Goal: Information Seeking & Learning: Compare options

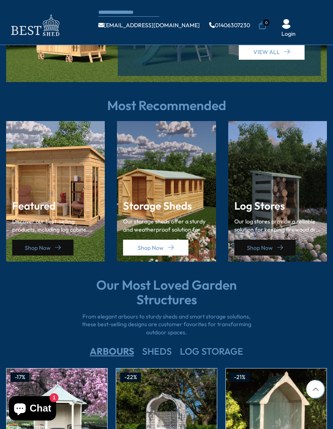
scroll to position [969, 0]
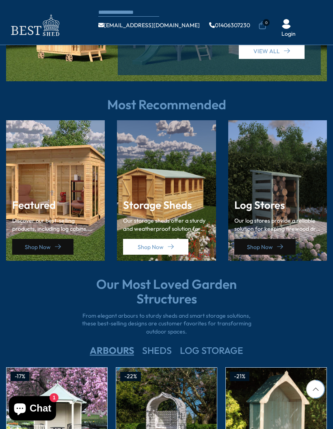
click at [50, 175] on div "Featured Discover our best-selling products, including log cabins, sheds, and s…" at bounding box center [55, 190] width 99 height 141
click at [39, 239] on link "Shop Now" at bounding box center [42, 247] width 61 height 16
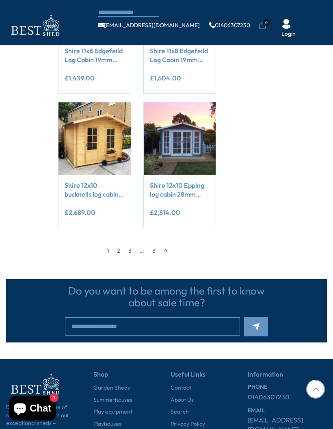
scroll to position [696, 0]
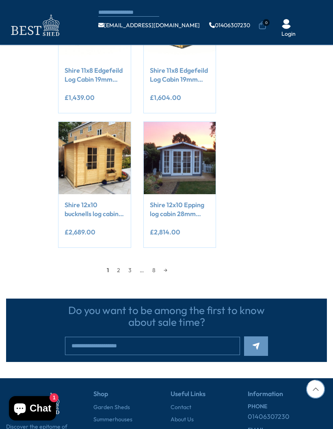
click at [113, 269] on link "2" at bounding box center [118, 270] width 11 height 12
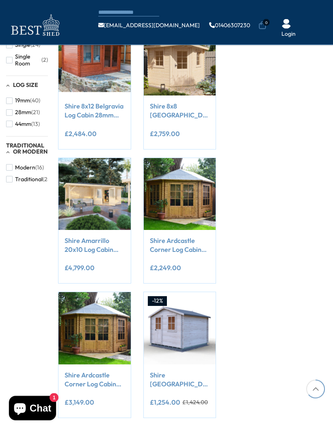
scroll to position [526, 0]
click at [78, 242] on link "Shire Amarrillo 20x10 Log Cabin and Shelter combination 44mm cladding" at bounding box center [95, 245] width 60 height 18
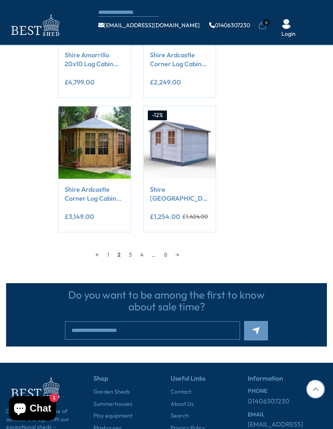
scroll to position [702, 0]
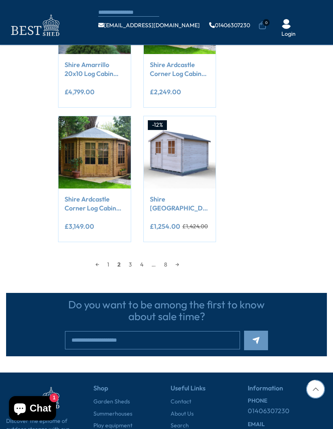
click at [131, 265] on link "3" at bounding box center [130, 264] width 11 height 12
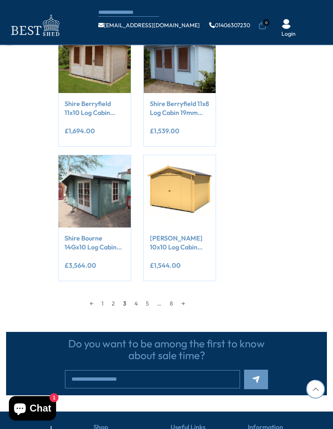
scroll to position [681, 0]
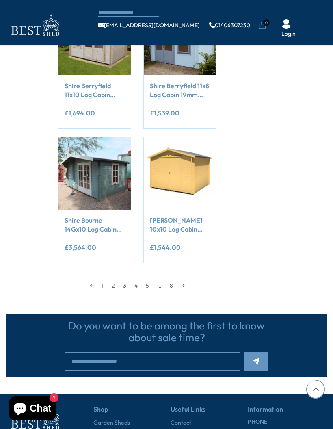
click at [138, 284] on link "4" at bounding box center [135, 285] width 11 height 12
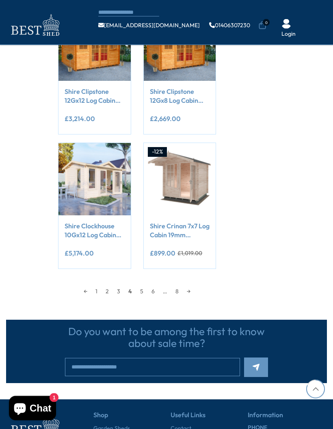
scroll to position [679, 0]
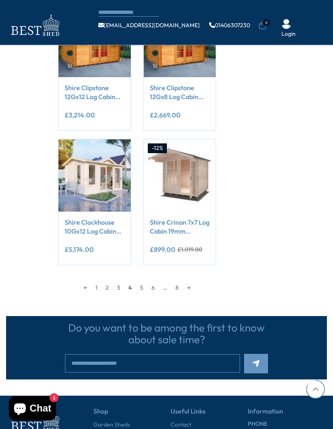
click at [142, 288] on link "5" at bounding box center [141, 287] width 11 height 12
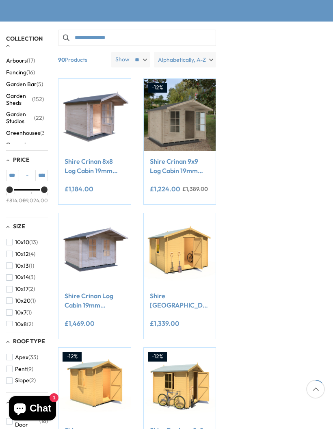
scroll to position [112, 0]
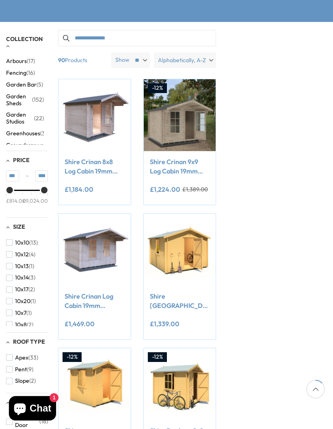
click at [185, 170] on link "Shire Crinan 9x9 Log Cabin 19mm interlock Cladding" at bounding box center [180, 166] width 60 height 18
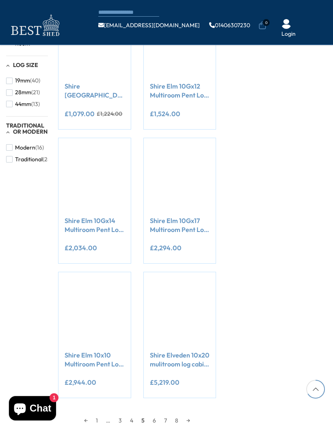
scroll to position [544, 0]
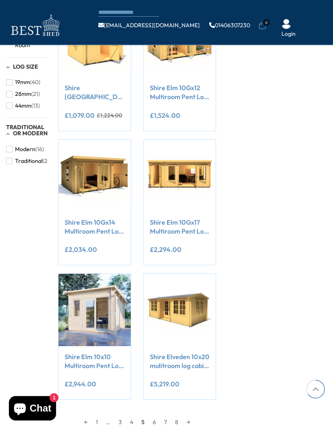
click at [102, 225] on link "Shire Elm 10Gx14 Multiroom Pent Log Cabin 19mm interlock Cladding" at bounding box center [95, 227] width 60 height 18
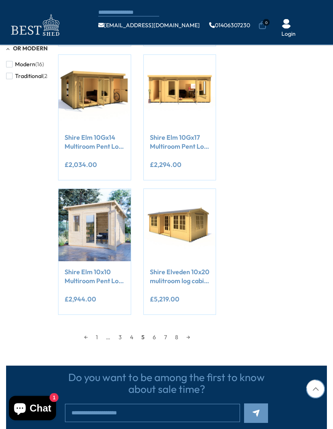
scroll to position [633, 0]
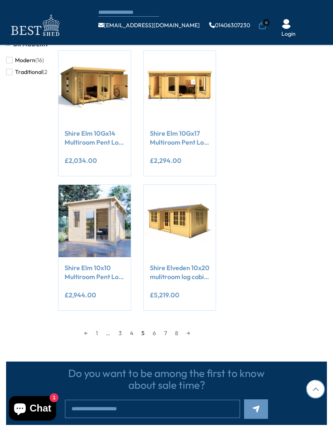
click at [184, 263] on link "Shire Elveden 10x20 mulitroom log cabin 44mm Cladding" at bounding box center [180, 272] width 60 height 18
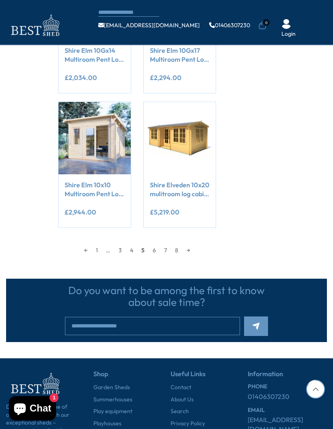
scroll to position [709, 0]
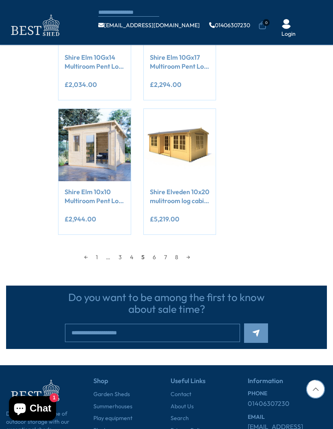
click at [156, 257] on link "6" at bounding box center [154, 257] width 11 height 12
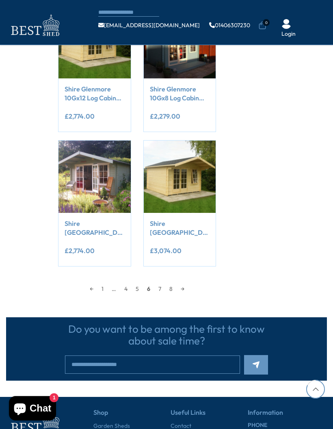
scroll to position [678, 0]
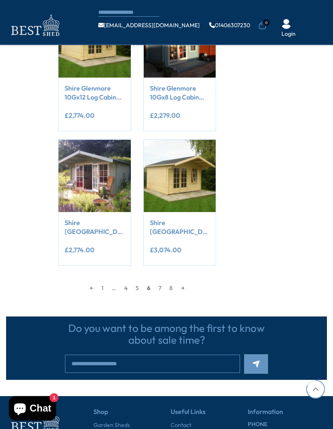
click at [161, 287] on link "7" at bounding box center [159, 288] width 11 height 12
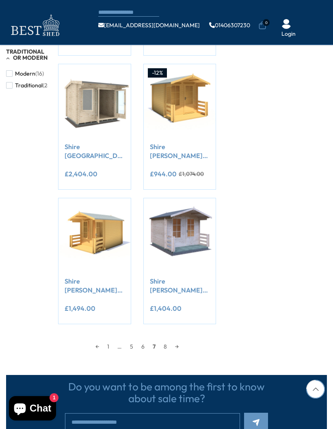
scroll to position [629, 0]
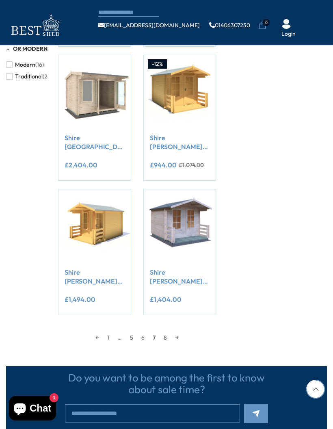
click at [165, 335] on link "8" at bounding box center [165, 337] width 11 height 12
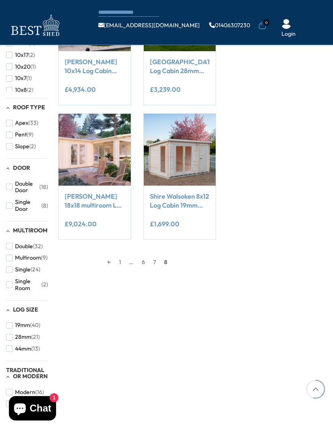
scroll to position [302, 0]
click at [94, 200] on link "Shire Suzy 18x18 multiroom Log Cabin 44mm logs" at bounding box center [95, 200] width 60 height 18
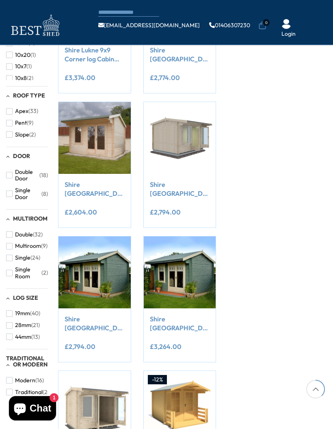
scroll to position [661, 0]
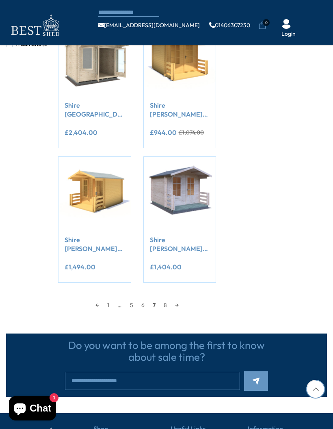
scroll to position [711, 0]
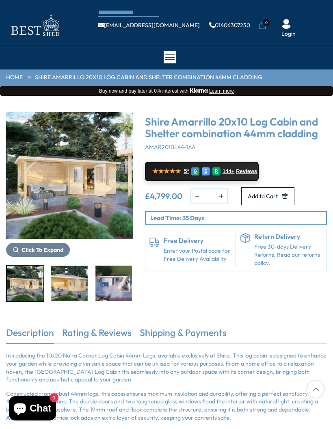
click at [40, 247] on span "Click To Expand" at bounding box center [43, 249] width 42 height 7
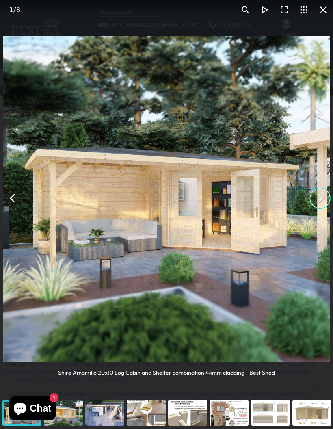
click at [316, 197] on button "You can close this modal content with the ESC key" at bounding box center [319, 197] width 19 height 19
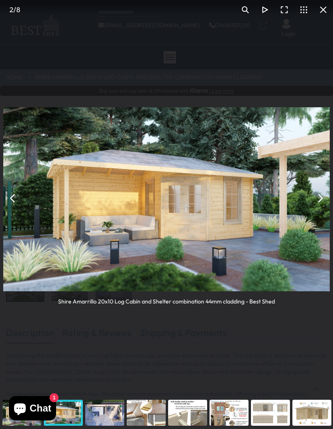
click at [311, 198] on button "You can close this modal content with the ESC key" at bounding box center [319, 197] width 19 height 19
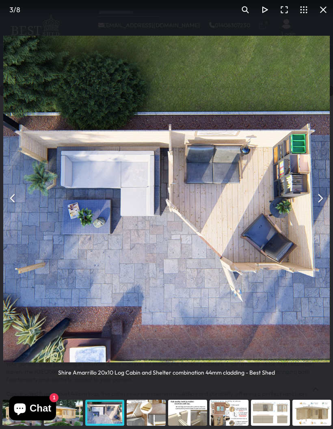
click at [322, 190] on button "You can close this modal content with the ESC key" at bounding box center [319, 197] width 19 height 19
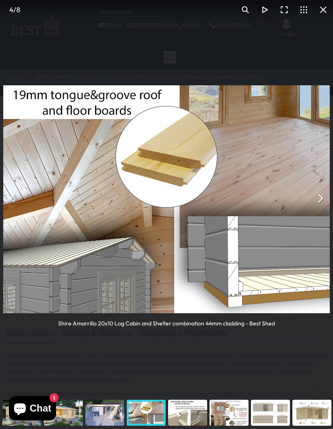
click at [320, 193] on button "You can close this modal content with the ESC key" at bounding box center [319, 197] width 19 height 19
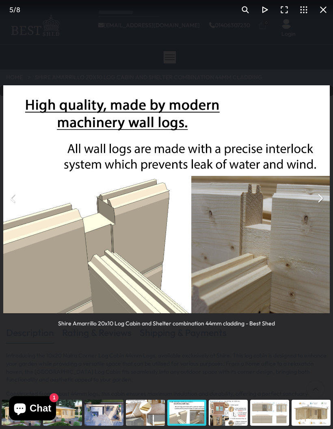
click at [318, 196] on button "You can close this modal content with the ESC key" at bounding box center [319, 197] width 19 height 19
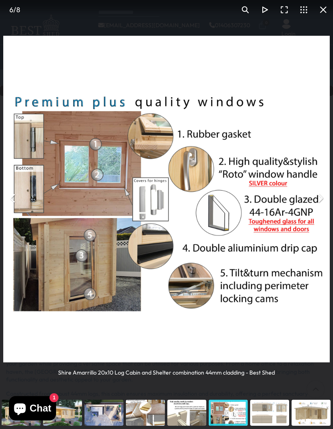
click at [321, 194] on button "You can close this modal content with the ESC key" at bounding box center [319, 197] width 19 height 19
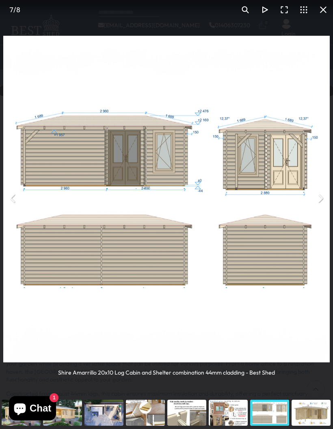
click at [321, 194] on button "You can close this modal content with the ESC key" at bounding box center [319, 197] width 19 height 19
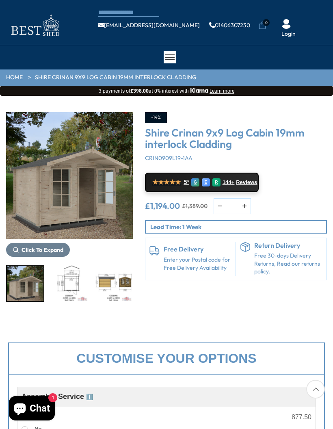
click at [87, 187] on img "1 / 9" at bounding box center [69, 175] width 127 height 127
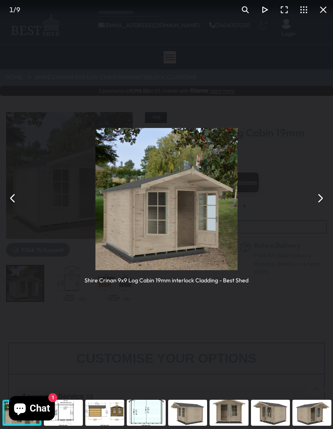
click at [319, 192] on button "You can close this modal content with the ESC key" at bounding box center [319, 197] width 19 height 19
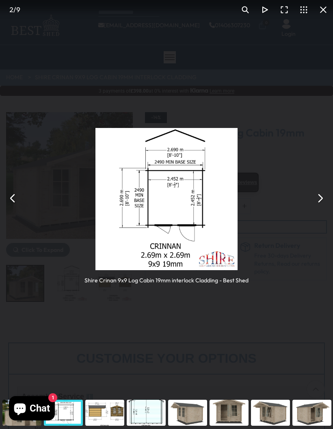
click at [320, 192] on button "You can close this modal content with the ESC key" at bounding box center [319, 197] width 19 height 19
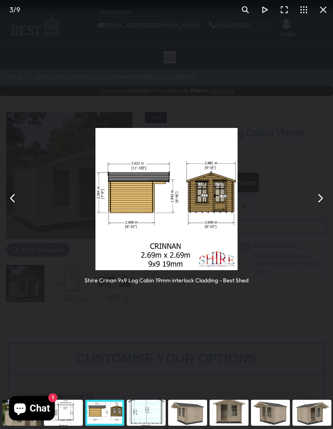
click at [319, 193] on button "You can close this modal content with the ESC key" at bounding box center [319, 197] width 19 height 19
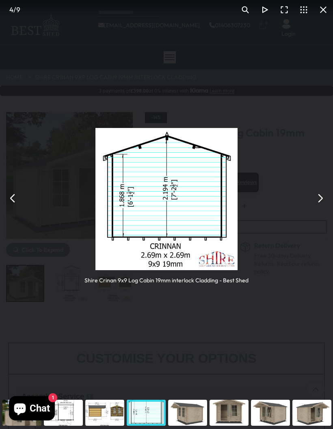
click at [318, 193] on button "You can close this modal content with the ESC key" at bounding box center [319, 197] width 19 height 19
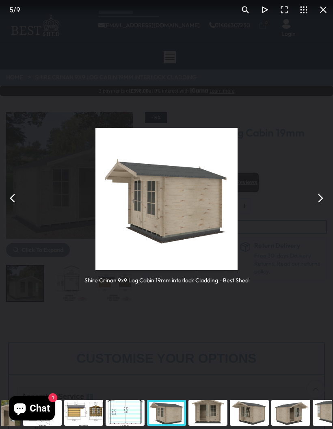
click at [316, 188] on button "You can close this modal content with the ESC key" at bounding box center [319, 197] width 19 height 19
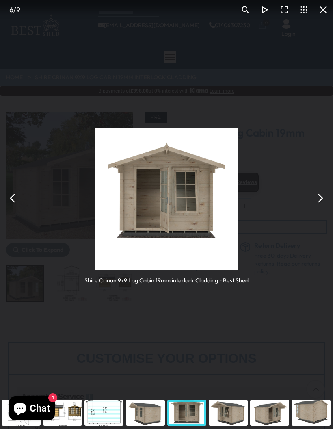
click at [320, 195] on button "You can close this modal content with the ESC key" at bounding box center [319, 197] width 19 height 19
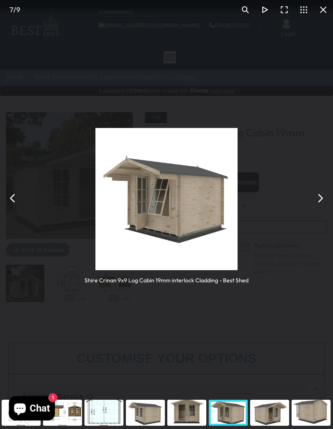
click at [320, 194] on button "You can close this modal content with the ESC key" at bounding box center [319, 197] width 19 height 19
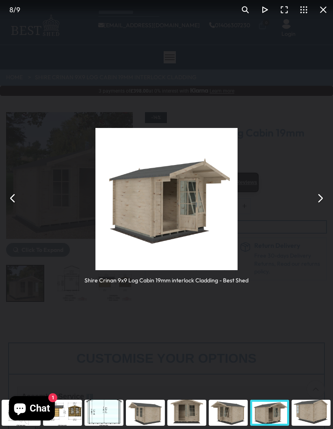
click at [317, 194] on button "You can close this modal content with the ESC key" at bounding box center [319, 197] width 19 height 19
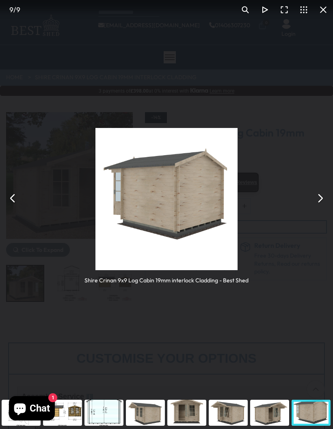
click at [320, 193] on button "You can close this modal content with the ESC key" at bounding box center [319, 197] width 19 height 19
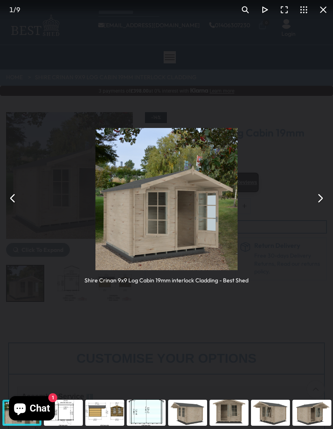
click at [322, 197] on button "You can close this modal content with the ESC key" at bounding box center [319, 197] width 19 height 19
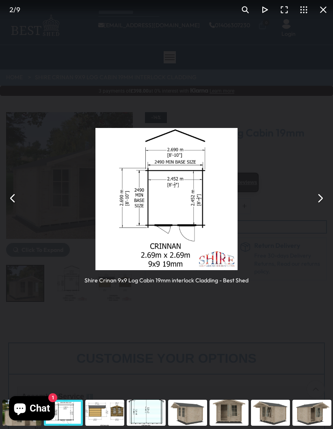
click at [318, 188] on button "You can close this modal content with the ESC key" at bounding box center [319, 197] width 19 height 19
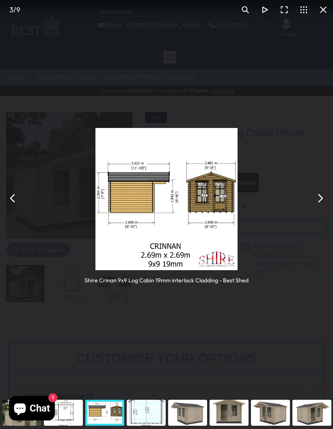
click at [313, 189] on button "You can close this modal content with the ESC key" at bounding box center [319, 197] width 19 height 19
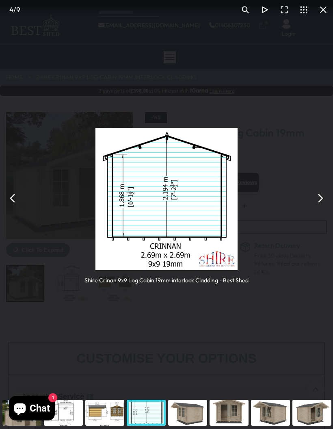
click at [322, 192] on button "You can close this modal content with the ESC key" at bounding box center [319, 197] width 19 height 19
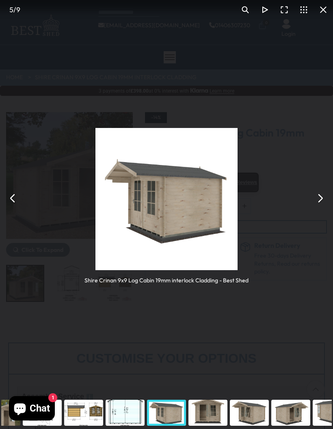
click at [320, 194] on button "You can close this modal content with the ESC key" at bounding box center [319, 197] width 19 height 19
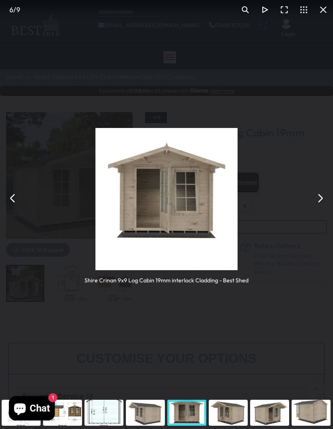
click at [319, 192] on button "You can close this modal content with the ESC key" at bounding box center [319, 197] width 19 height 19
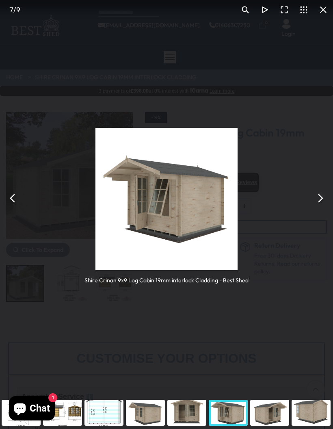
click at [313, 194] on button "You can close this modal content with the ESC key" at bounding box center [319, 197] width 19 height 19
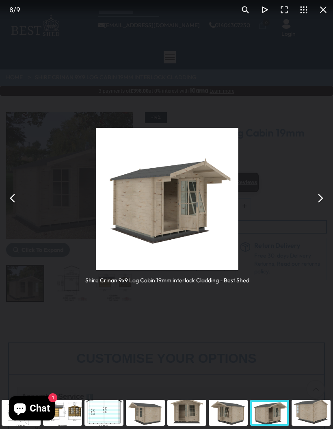
click at [316, 192] on button "You can close this modal content with the ESC key" at bounding box center [319, 197] width 19 height 19
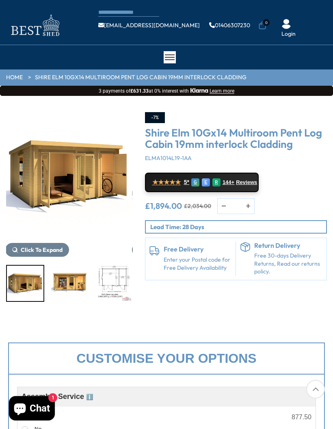
click at [92, 168] on img "1 / 11" at bounding box center [68, 175] width 127 height 127
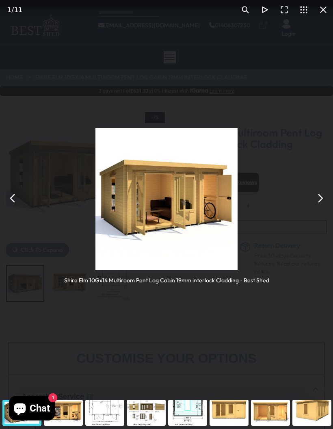
click at [313, 194] on button "You can close this modal content with the ESC key" at bounding box center [319, 197] width 19 height 19
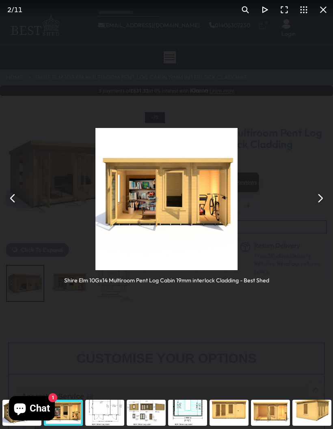
click at [316, 195] on button "You can close this modal content with the ESC key" at bounding box center [319, 197] width 19 height 19
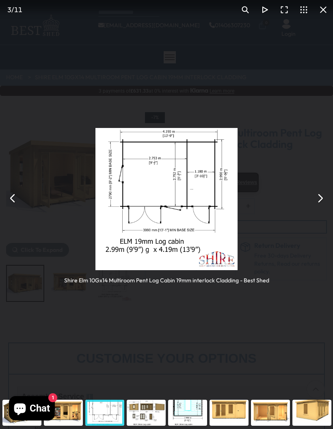
click at [321, 196] on button "You can close this modal content with the ESC key" at bounding box center [319, 197] width 19 height 19
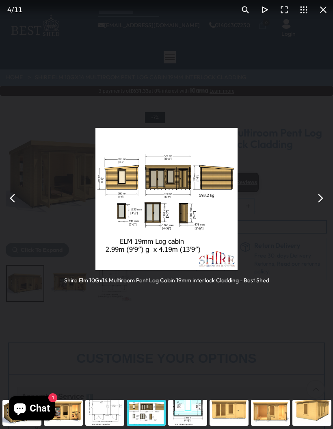
click at [321, 194] on button "You can close this modal content with the ESC key" at bounding box center [319, 197] width 19 height 19
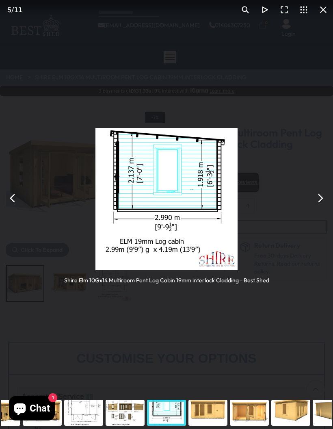
click at [319, 194] on button "You can close this modal content with the ESC key" at bounding box center [319, 197] width 19 height 19
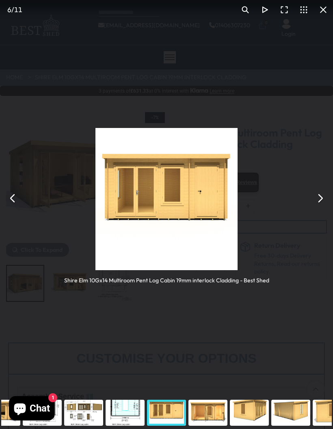
click at [317, 196] on button "You can close this modal content with the ESC key" at bounding box center [319, 197] width 19 height 19
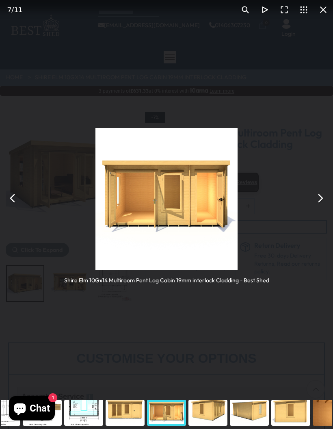
click at [315, 194] on button "You can close this modal content with the ESC key" at bounding box center [319, 197] width 19 height 19
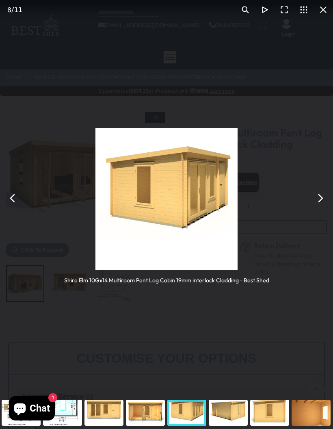
click at [318, 196] on button "You can close this modal content with the ESC key" at bounding box center [319, 197] width 19 height 19
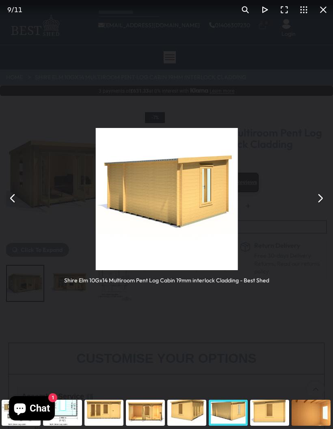
click at [321, 194] on button "You can close this modal content with the ESC key" at bounding box center [319, 197] width 19 height 19
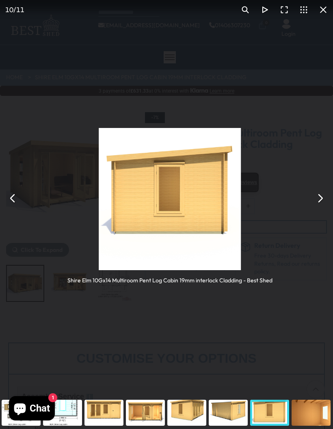
click at [322, 197] on button "You can close this modal content with the ESC key" at bounding box center [319, 197] width 19 height 19
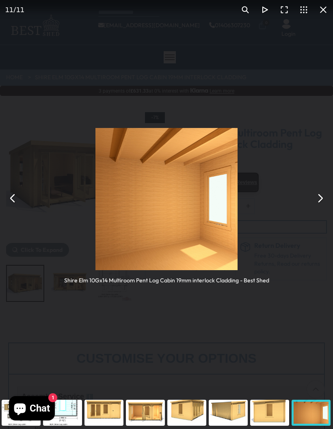
click at [321, 196] on button "You can close this modal content with the ESC key" at bounding box center [319, 197] width 19 height 19
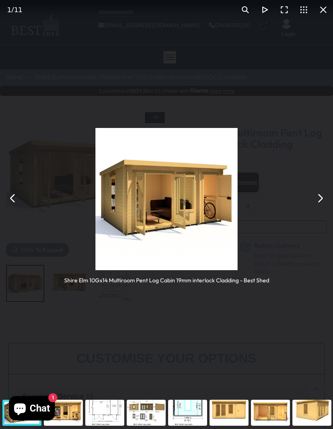
click at [321, 193] on button "You can close this modal content with the ESC key" at bounding box center [319, 197] width 19 height 19
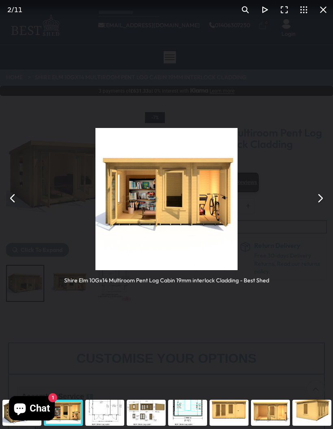
click at [319, 196] on button "You can close this modal content with the ESC key" at bounding box center [319, 197] width 19 height 19
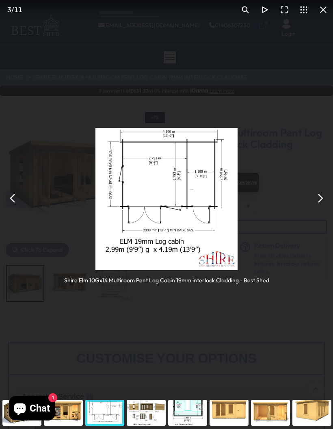
click at [322, 194] on button "You can close this modal content with the ESC key" at bounding box center [319, 197] width 19 height 19
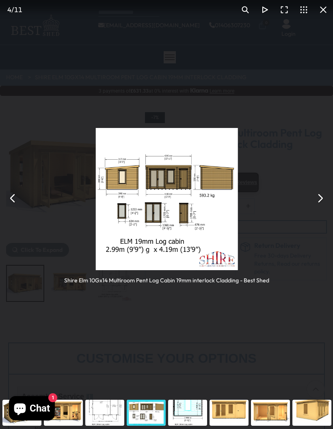
click at [324, 195] on button "You can close this modal content with the ESC key" at bounding box center [319, 197] width 19 height 19
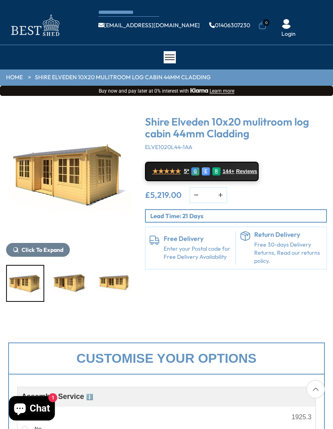
click at [87, 165] on img "1 / 6" at bounding box center [69, 175] width 127 height 127
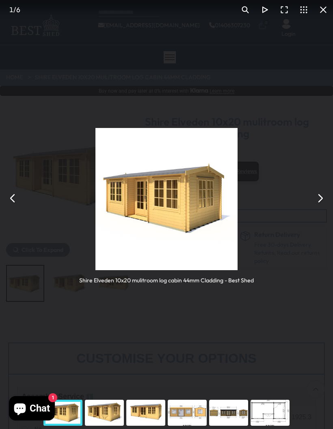
click at [317, 197] on button "You can close this modal content with the ESC key" at bounding box center [319, 197] width 19 height 19
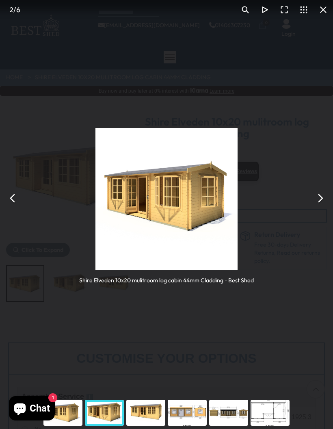
click at [319, 196] on button "You can close this modal content with the ESC key" at bounding box center [319, 197] width 19 height 19
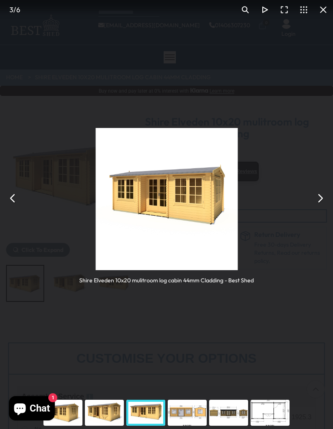
click at [320, 196] on button "You can close this modal content with the ESC key" at bounding box center [319, 197] width 19 height 19
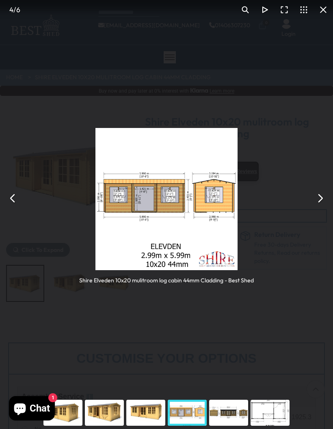
click at [321, 197] on button "You can close this modal content with the ESC key" at bounding box center [319, 197] width 19 height 19
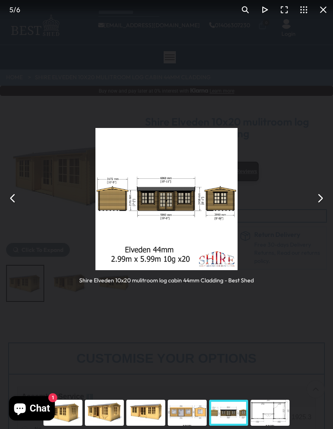
click at [318, 196] on button "You can close this modal content with the ESC key" at bounding box center [319, 197] width 19 height 19
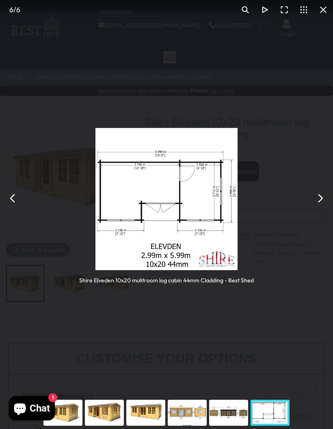
click at [320, 194] on button "You can close this modal content with the ESC key" at bounding box center [319, 197] width 19 height 19
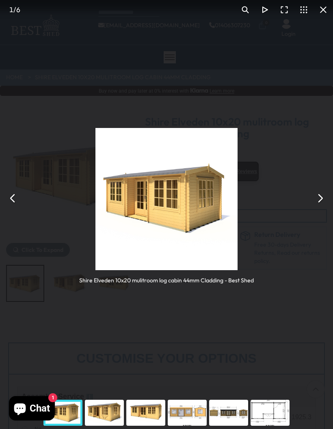
click at [318, 195] on button "You can close this modal content with the ESC key" at bounding box center [319, 197] width 19 height 19
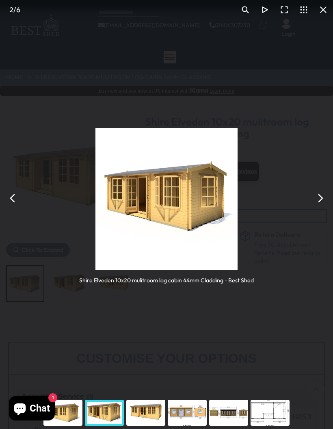
click at [14, 191] on button "You can close this modal content with the ESC key" at bounding box center [12, 197] width 19 height 19
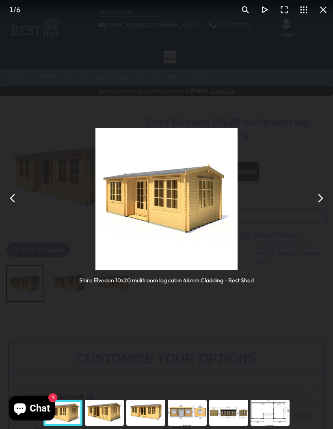
click at [11, 193] on button "You can close this modal content with the ESC key" at bounding box center [12, 197] width 19 height 19
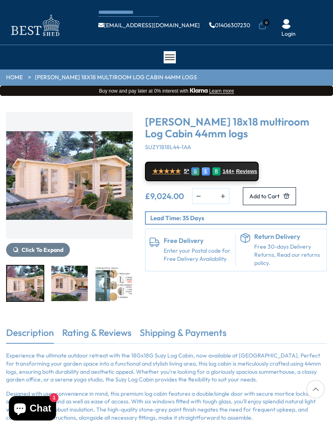
click at [59, 198] on img "1 / 7" at bounding box center [69, 175] width 127 height 127
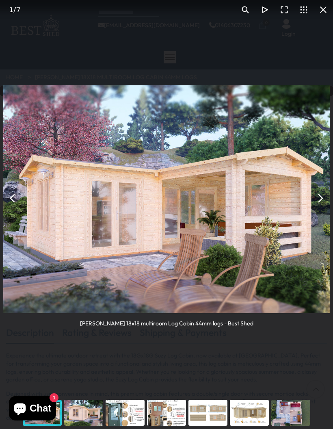
click at [319, 199] on button "You can close this modal content with the ESC key" at bounding box center [319, 197] width 19 height 19
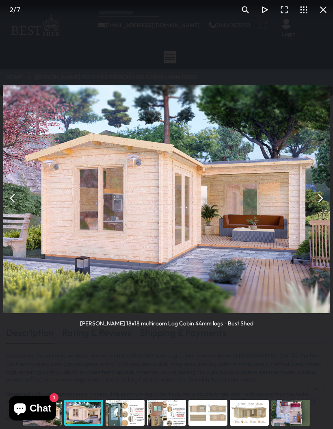
click at [12, 191] on button "You can close this modal content with the ESC key" at bounding box center [12, 197] width 19 height 19
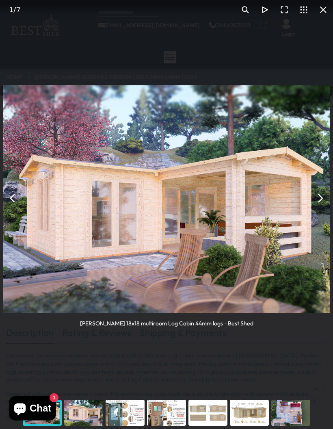
click at [321, 197] on button "You can close this modal content with the ESC key" at bounding box center [319, 197] width 19 height 19
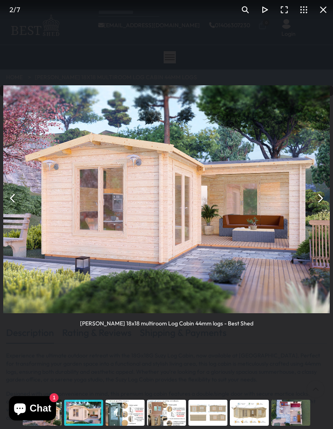
click at [320, 196] on button "You can close this modal content with the ESC key" at bounding box center [319, 197] width 19 height 19
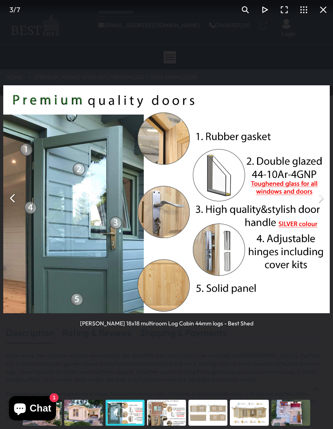
click at [324, 197] on button "You can close this modal content with the ESC key" at bounding box center [319, 197] width 19 height 19
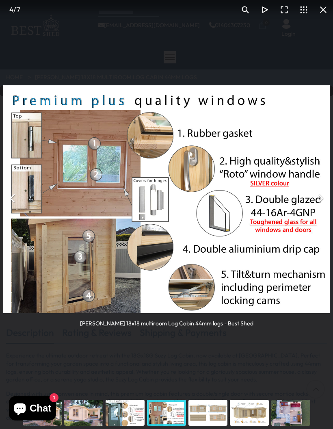
click at [321, 199] on button "You can close this modal content with the ESC key" at bounding box center [319, 197] width 19 height 19
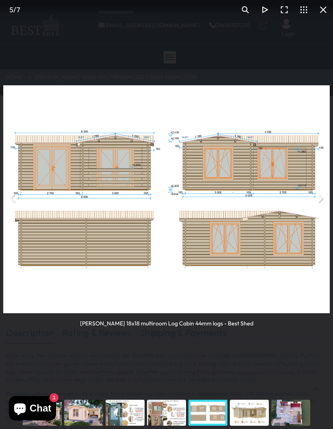
click at [316, 193] on button "You can close this modal content with the ESC key" at bounding box center [319, 197] width 19 height 19
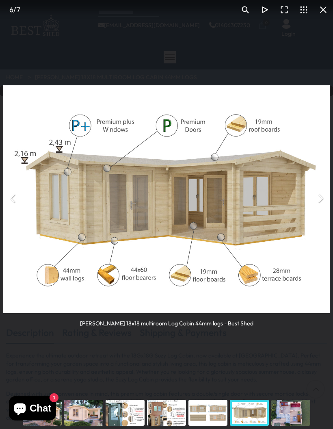
click at [318, 194] on button "You can close this modal content with the ESC key" at bounding box center [319, 197] width 19 height 19
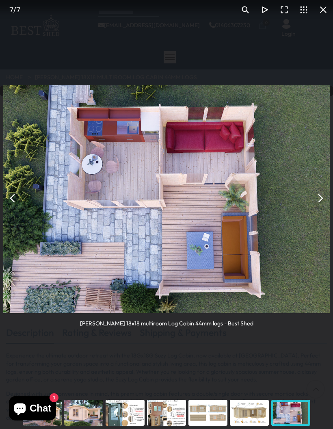
click at [319, 194] on button "You can close this modal content with the ESC key" at bounding box center [319, 197] width 19 height 19
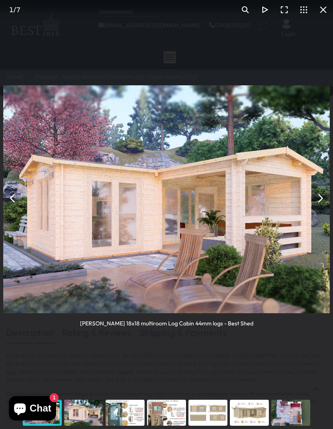
click at [317, 195] on button "You can close this modal content with the ESC key" at bounding box center [319, 197] width 19 height 19
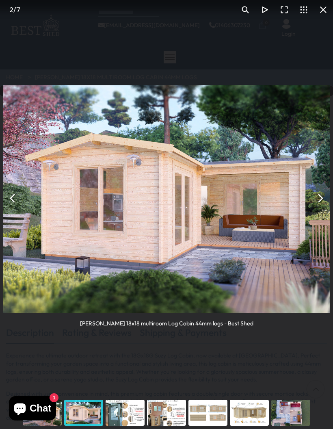
click at [317, 194] on button "You can close this modal content with the ESC key" at bounding box center [319, 197] width 19 height 19
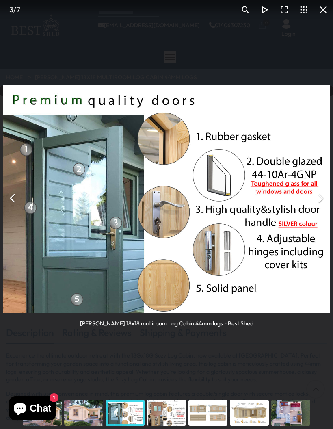
click at [322, 194] on button "You can close this modal content with the ESC key" at bounding box center [319, 197] width 19 height 19
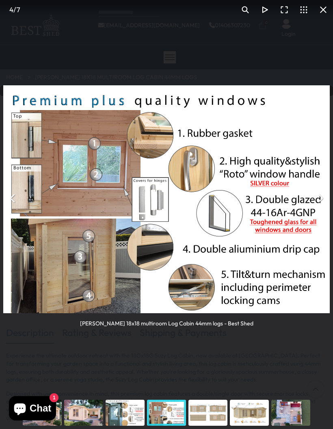
click at [320, 195] on button "You can close this modal content with the ESC key" at bounding box center [319, 197] width 19 height 19
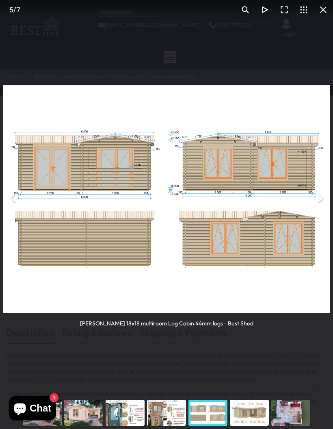
click at [321, 194] on button "You can close this modal content with the ESC key" at bounding box center [319, 197] width 19 height 19
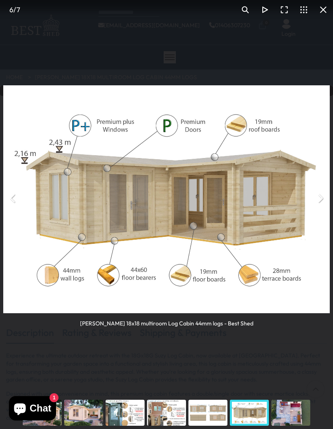
click at [320, 194] on button "You can close this modal content with the ESC key" at bounding box center [319, 197] width 19 height 19
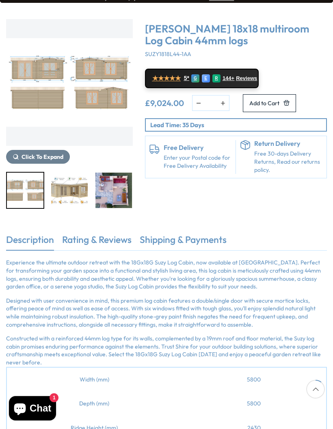
scroll to position [93, 0]
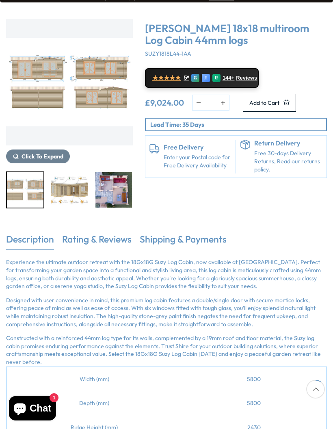
click at [118, 243] on link "Rating & Reviews" at bounding box center [96, 241] width 69 height 17
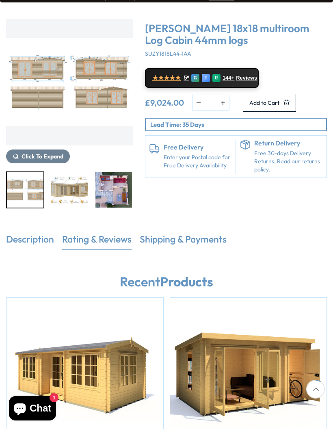
click at [112, 243] on link "Rating & Reviews" at bounding box center [96, 241] width 69 height 17
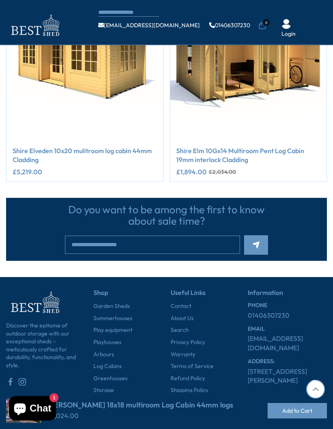
scroll to position [395, 0]
